Goal: Information Seeking & Learning: Find specific page/section

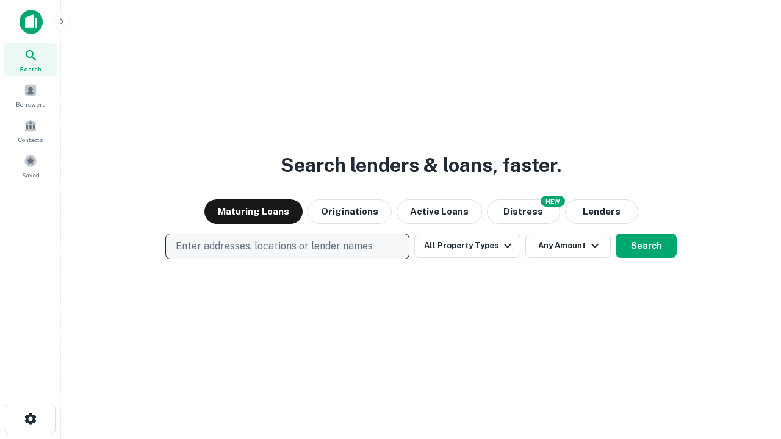
click at [287, 246] on p "Enter addresses, locations or lender names" at bounding box center [274, 246] width 197 height 15
type input "**********"
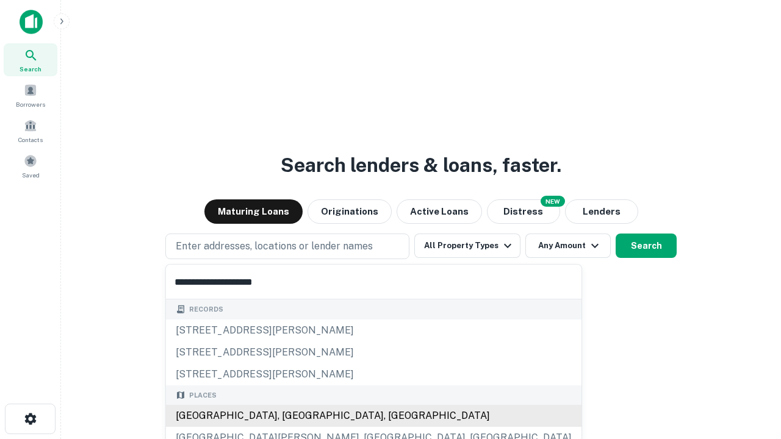
click at [292, 416] on div "[GEOGRAPHIC_DATA], [GEOGRAPHIC_DATA], [GEOGRAPHIC_DATA]" at bounding box center [374, 416] width 416 height 22
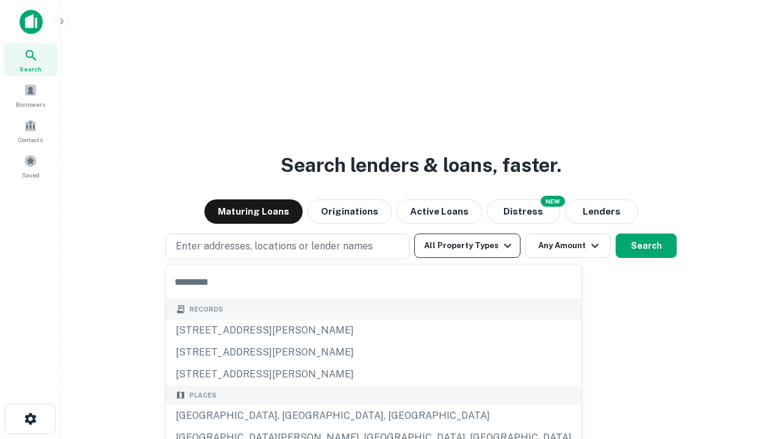
click at [467, 246] on button "All Property Types" at bounding box center [467, 246] width 106 height 24
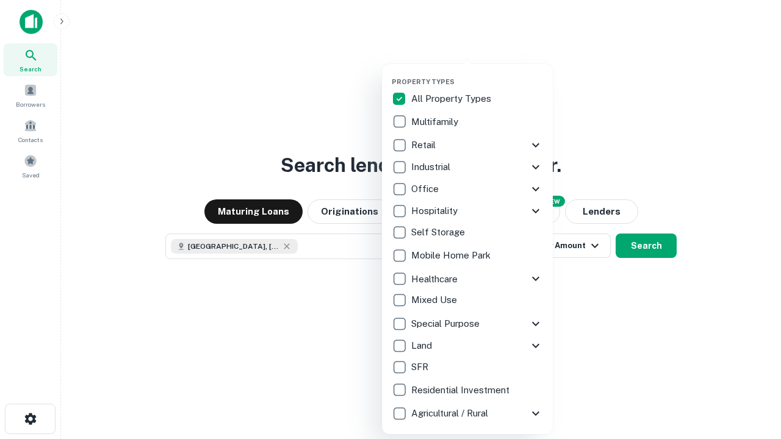
click at [477, 74] on button "button" at bounding box center [477, 74] width 171 height 1
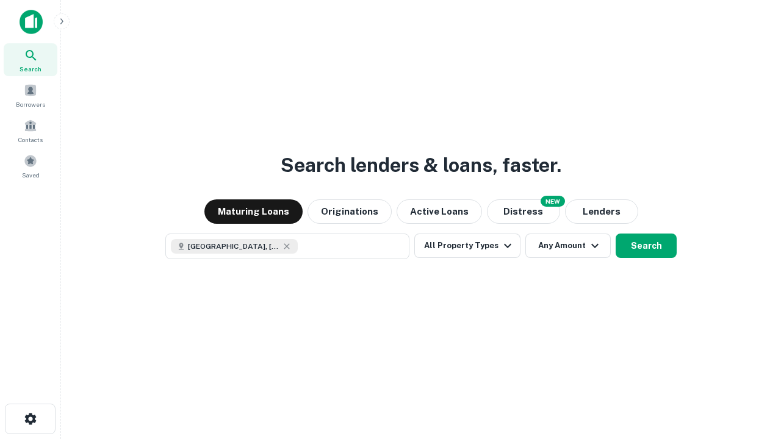
scroll to position [20, 0]
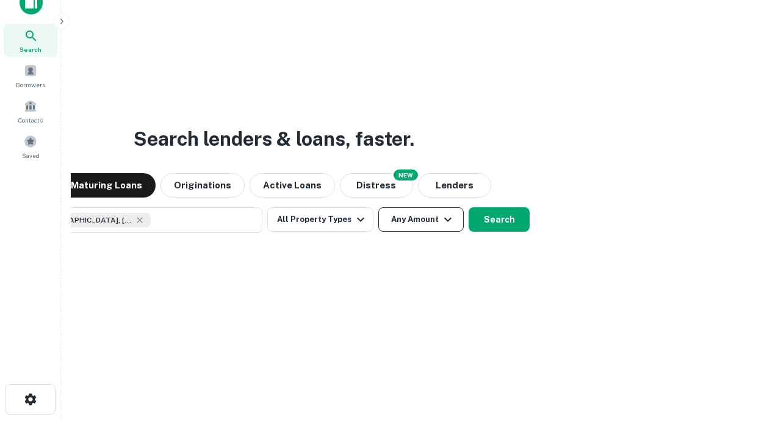
click at [378, 207] on button "Any Amount" at bounding box center [420, 219] width 85 height 24
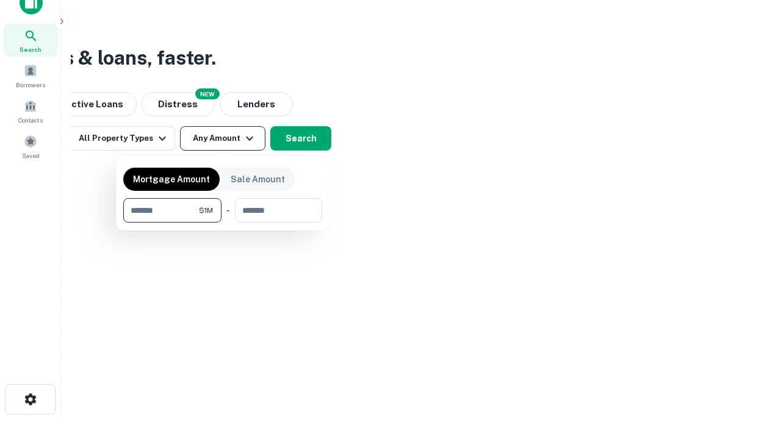
type input "*******"
click at [223, 223] on button "button" at bounding box center [222, 223] width 199 height 1
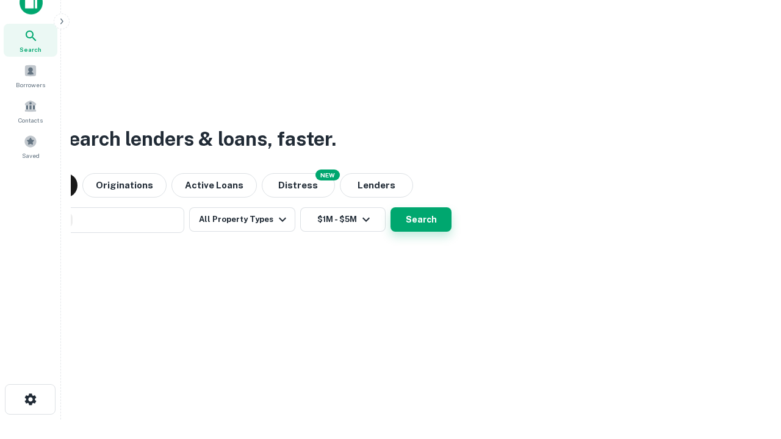
click at [390, 207] on button "Search" at bounding box center [420, 219] width 61 height 24
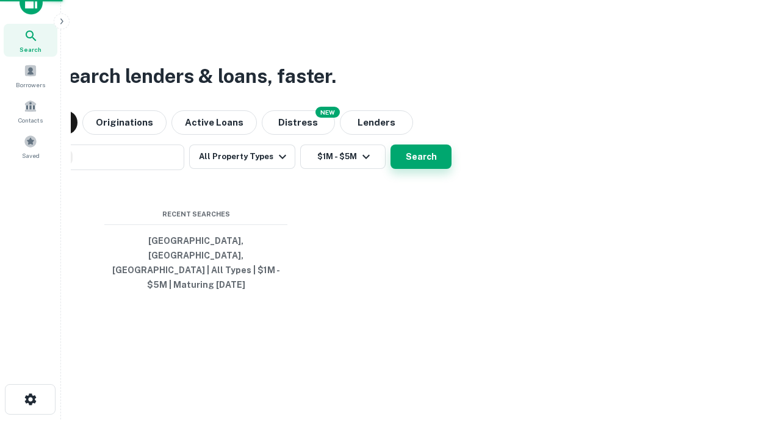
scroll to position [40, 345]
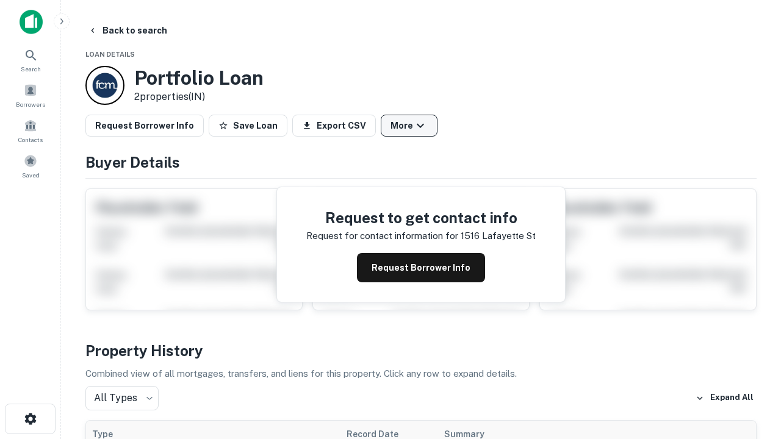
click at [409, 126] on button "More" at bounding box center [409, 126] width 57 height 22
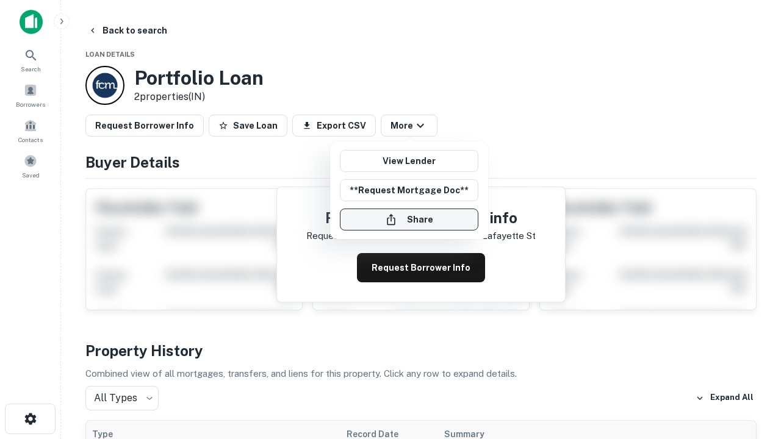
click at [409, 220] on button "Share" at bounding box center [409, 220] width 139 height 22
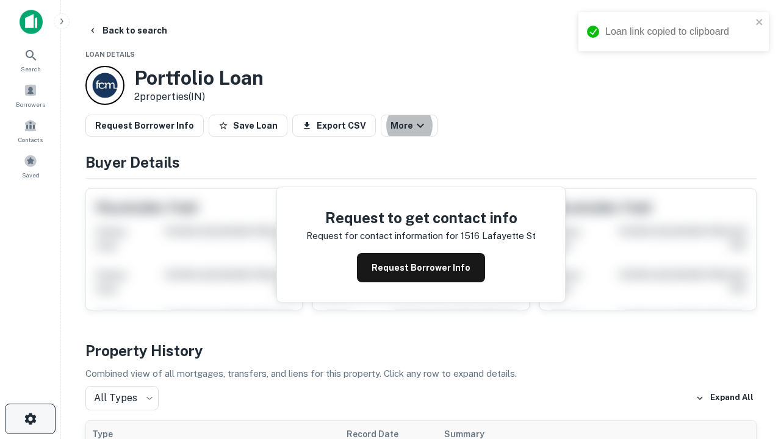
click at [30, 419] on icon "button" at bounding box center [30, 419] width 15 height 15
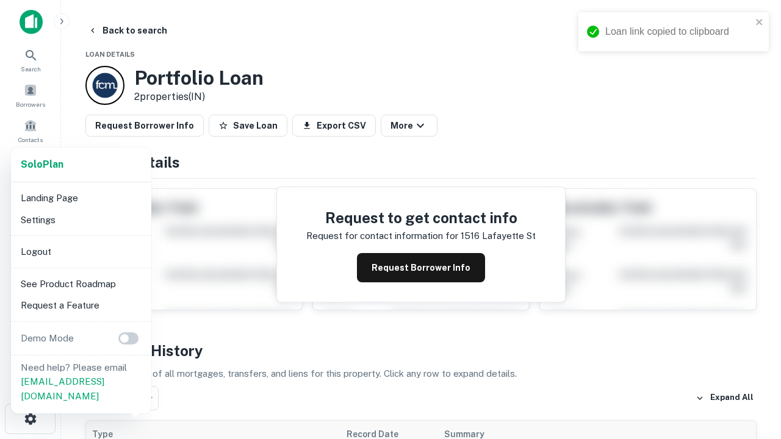
click at [81, 251] on li "Logout" at bounding box center [81, 252] width 131 height 22
